Goal: Task Accomplishment & Management: Use online tool/utility

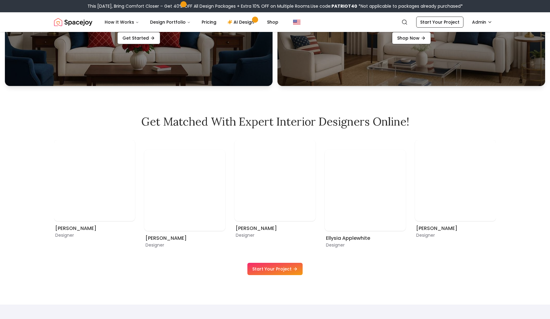
scroll to position [363, 0]
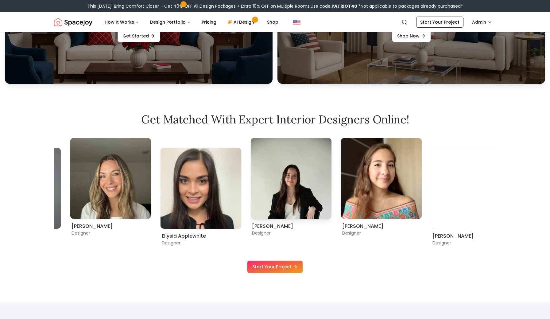
click at [251, 218] on img "9 / 9" at bounding box center [291, 178] width 81 height 81
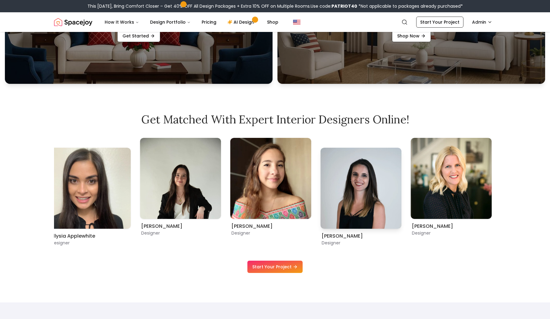
click at [320, 223] on img "2 / 9" at bounding box center [360, 188] width 81 height 81
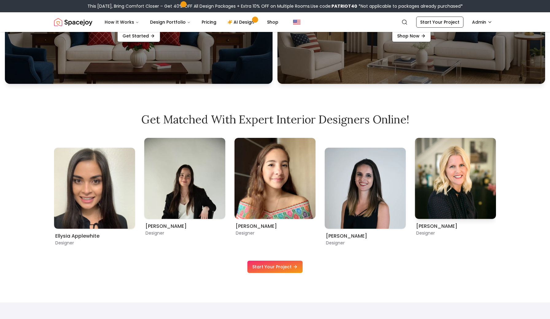
click at [415, 218] on img "3 / 9" at bounding box center [455, 178] width 81 height 81
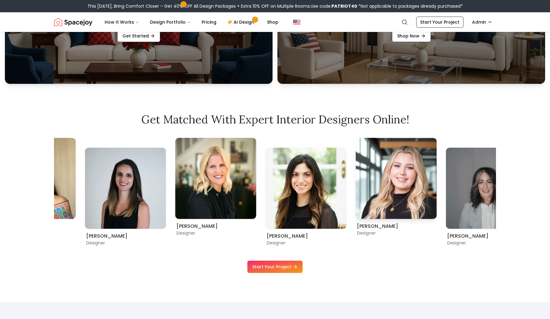
click at [356, 230] on div "Hannah James Designer" at bounding box center [396, 187] width 81 height 98
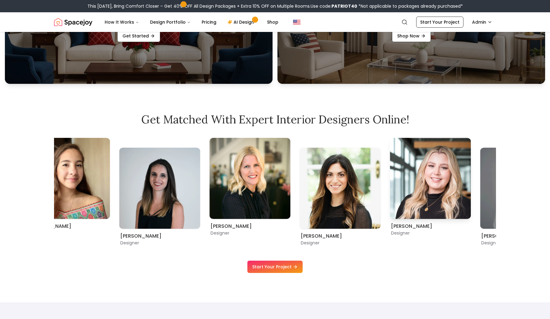
click at [503, 181] on div "Get Matched with Expert Interior Designers Online! Ellysia Applewhite Designer …" at bounding box center [274, 193] width 471 height 160
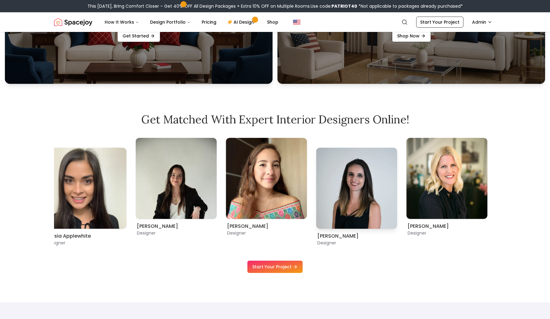
click at [397, 188] on img "2 / 9" at bounding box center [356, 188] width 81 height 81
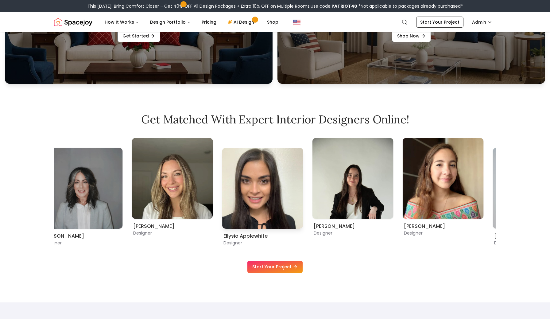
click at [303, 186] on img "8 / 9" at bounding box center [262, 188] width 81 height 81
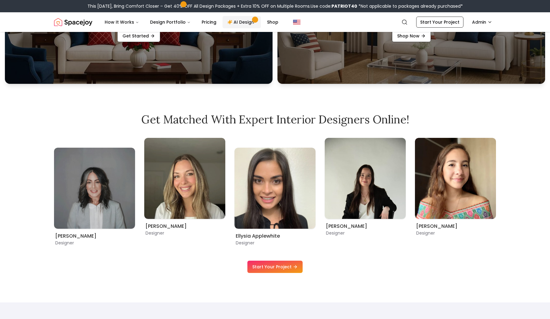
click at [236, 23] on link "AI Design" at bounding box center [241, 22] width 38 height 12
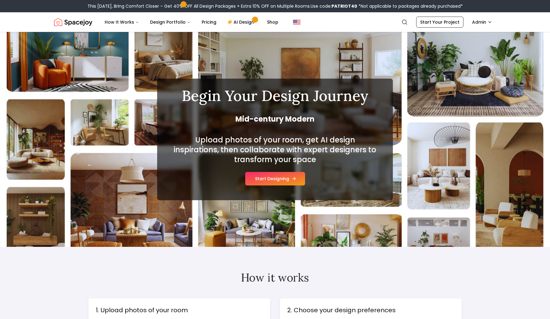
click at [278, 180] on button "Start Designing" at bounding box center [275, 179] width 60 height 14
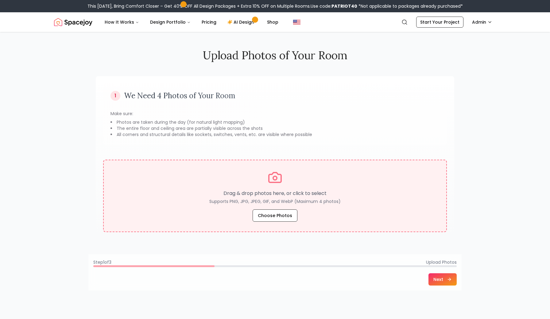
click at [317, 194] on p "Drag & drop photos here, or click to select" at bounding box center [274, 193] width 131 height 7
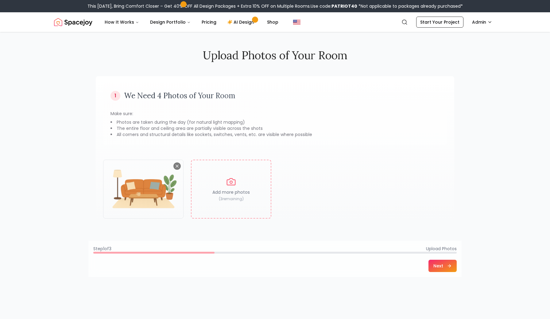
click at [442, 266] on button "Next" at bounding box center [442, 266] width 28 height 12
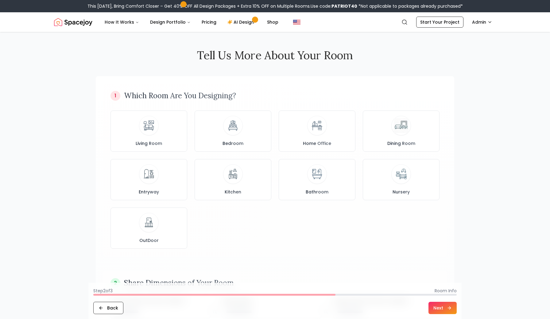
drag, startPoint x: 340, startPoint y: 230, endPoint x: 340, endPoint y: 214, distance: 16.0
click at [340, 214] on div "Living Room Bedroom Home Office Dining Room Entryway Kitchen Bathroom Nursery O…" at bounding box center [274, 179] width 329 height 138
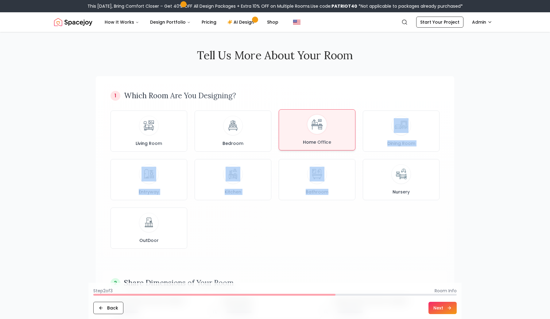
drag, startPoint x: 308, startPoint y: 223, endPoint x: 308, endPoint y: 139, distance: 84.1
click at [308, 139] on div "Living Room Bedroom Home Office Dining Room Entryway Kitchen Bathroom Nursery O…" at bounding box center [274, 179] width 329 height 138
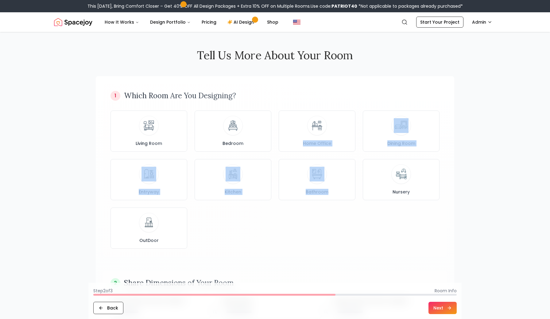
click at [298, 216] on div "Living Room Bedroom Home Office Dining Room Entryway Kitchen Bathroom Nursery O…" at bounding box center [274, 179] width 329 height 138
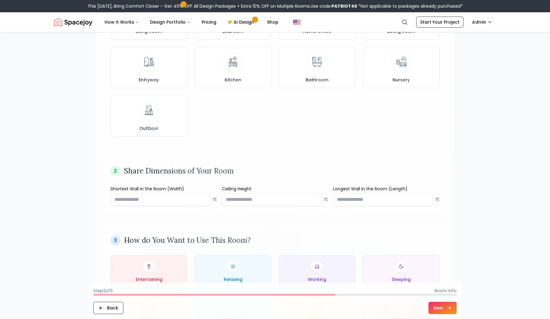
scroll to position [31, 0]
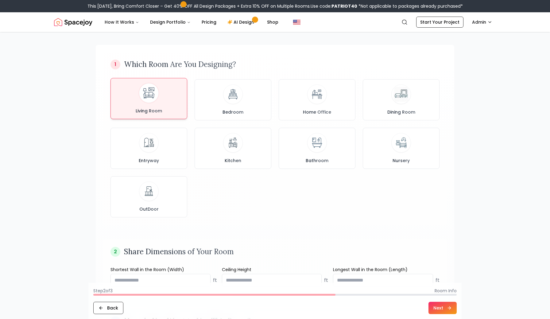
click at [168, 112] on div "Living Room" at bounding box center [149, 98] width 66 height 31
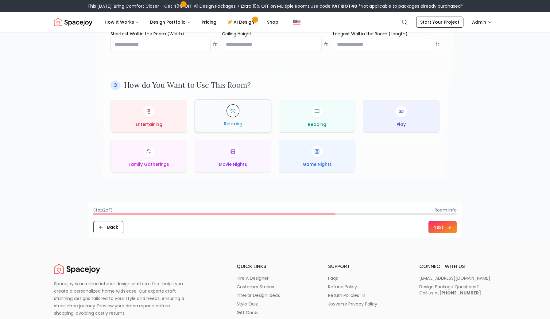
scroll to position [236, 0]
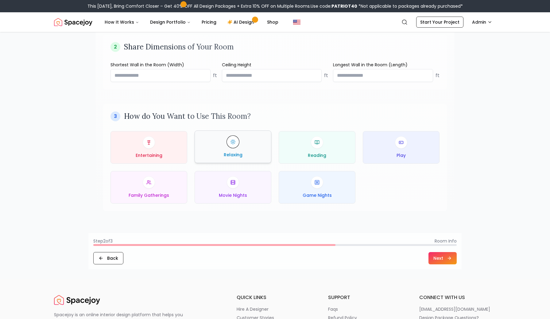
click at [212, 139] on div "Relaxing" at bounding box center [233, 147] width 66 height 22
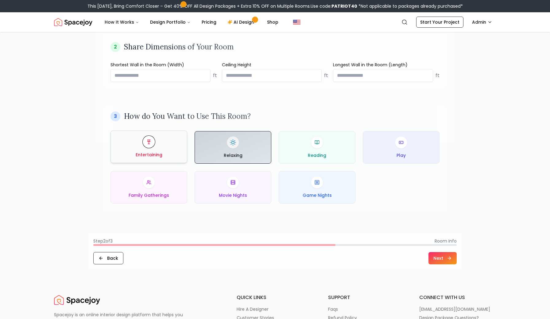
click at [170, 146] on div "Entertaining" at bounding box center [149, 147] width 66 height 22
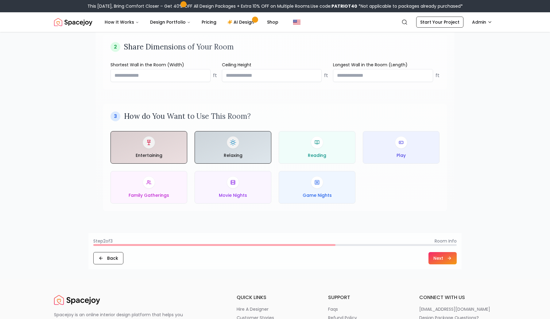
click at [442, 263] on button "Next" at bounding box center [442, 258] width 28 height 12
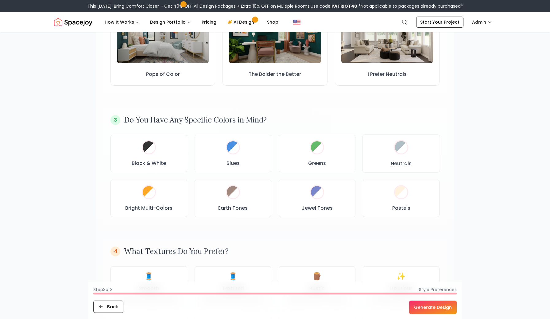
scroll to position [103, 0]
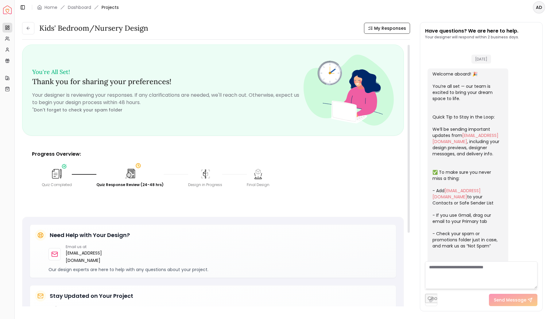
scroll to position [84, 0]
